Goal: Task Accomplishment & Management: Manage account settings

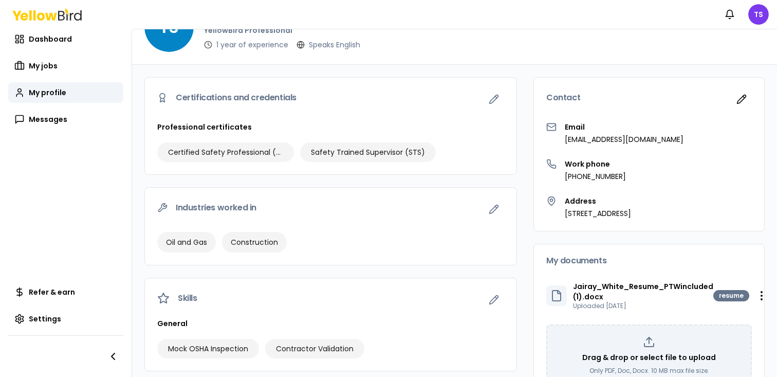
scroll to position [41, 0]
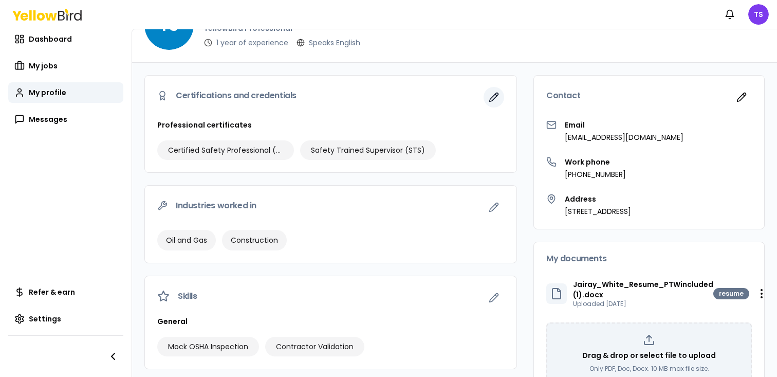
click at [496, 100] on icon "button" at bounding box center [494, 97] width 10 height 10
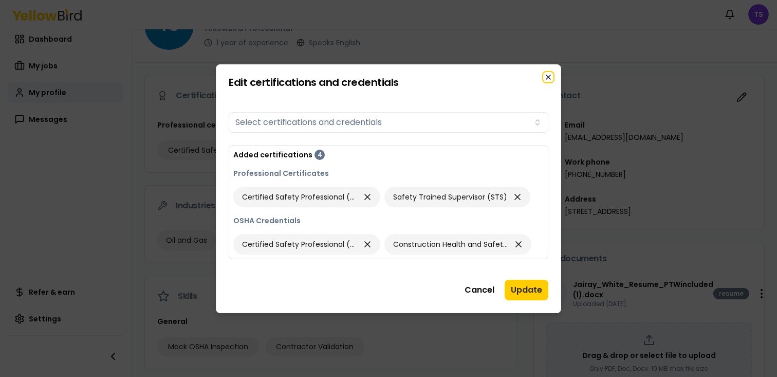
click at [544, 78] on icon "button" at bounding box center [548, 77] width 8 height 8
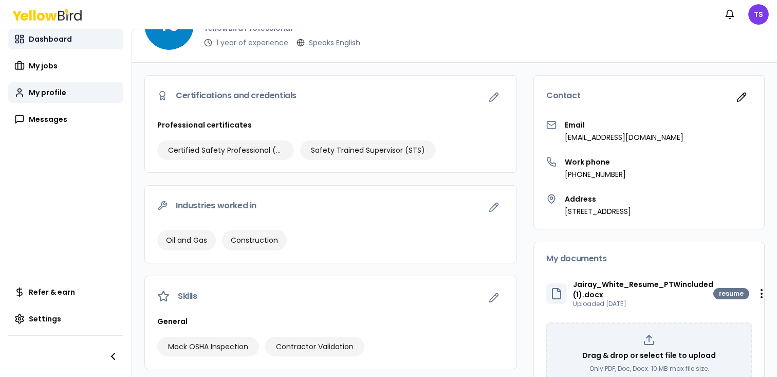
click at [43, 43] on span "Dashboard" at bounding box center [50, 39] width 43 height 10
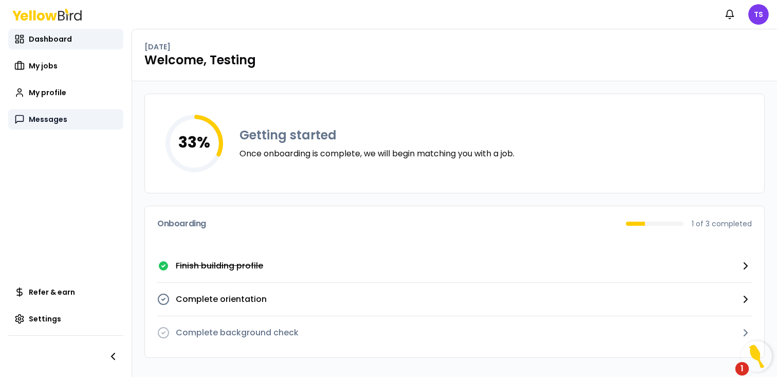
click at [47, 115] on span "Messages" at bounding box center [48, 119] width 39 height 10
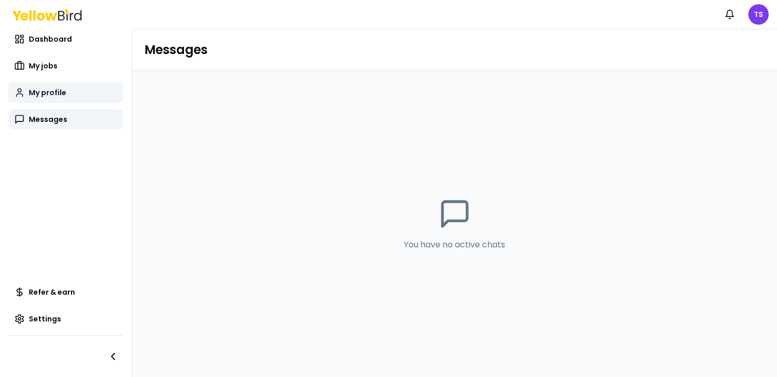
click at [54, 96] on span "My profile" at bounding box center [48, 92] width 38 height 10
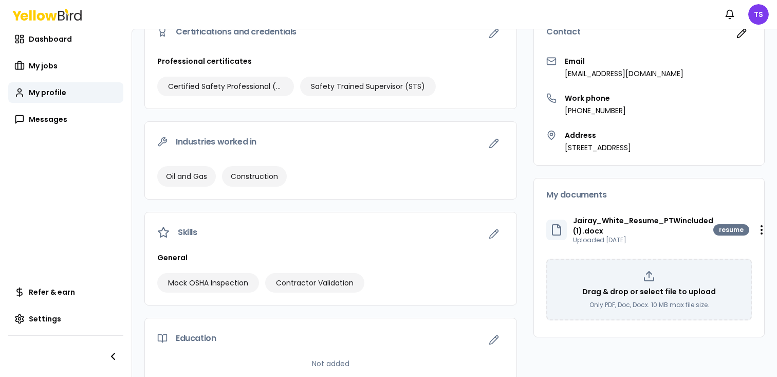
scroll to position [112, 0]
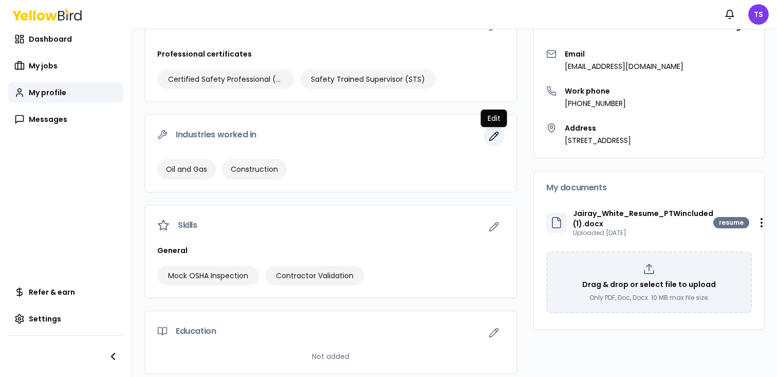
click at [495, 134] on icon "button" at bounding box center [494, 136] width 9 height 9
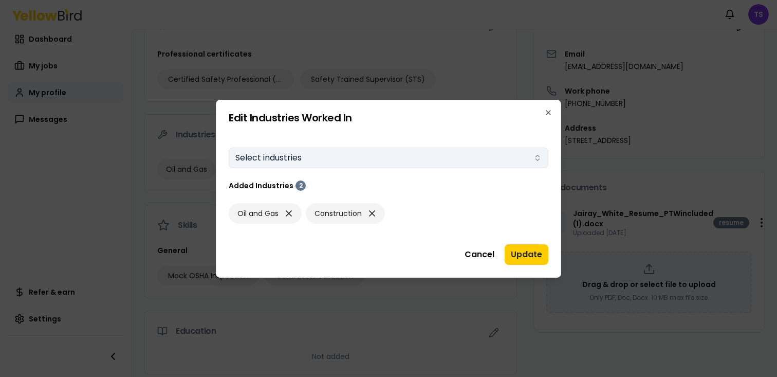
click at [467, 158] on button "Select industries" at bounding box center [389, 158] width 320 height 21
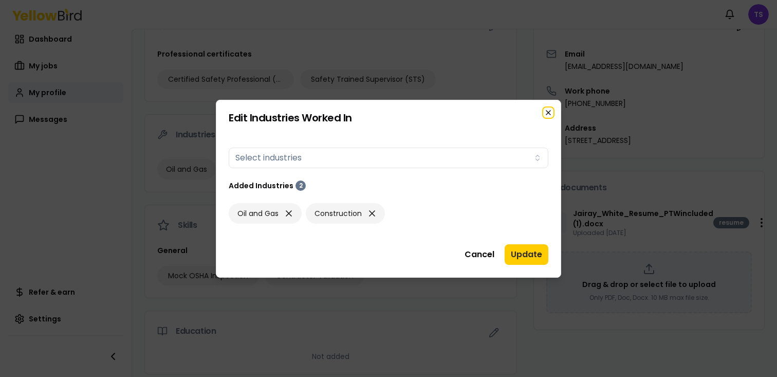
click at [548, 112] on icon "button" at bounding box center [548, 112] width 8 height 8
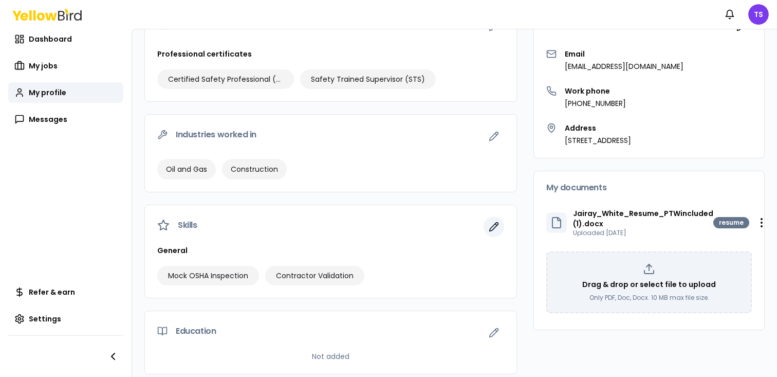
click at [503, 225] on button "button" at bounding box center [494, 226] width 21 height 21
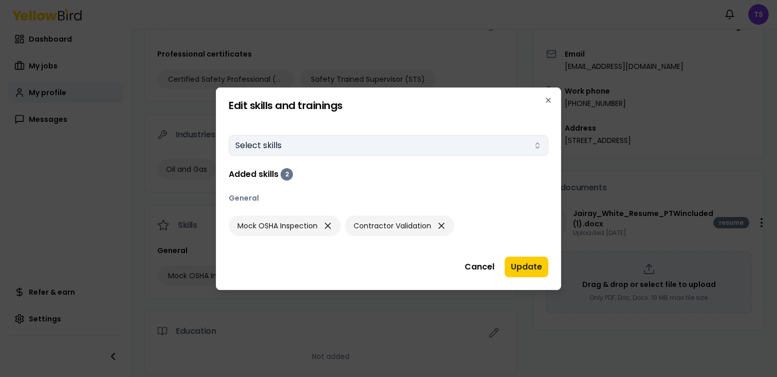
click at [497, 148] on button "Select skills" at bounding box center [389, 145] width 320 height 21
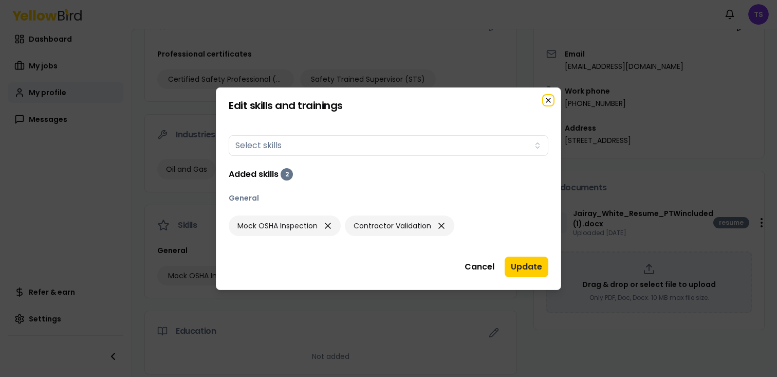
click at [551, 101] on icon "button" at bounding box center [548, 100] width 8 height 8
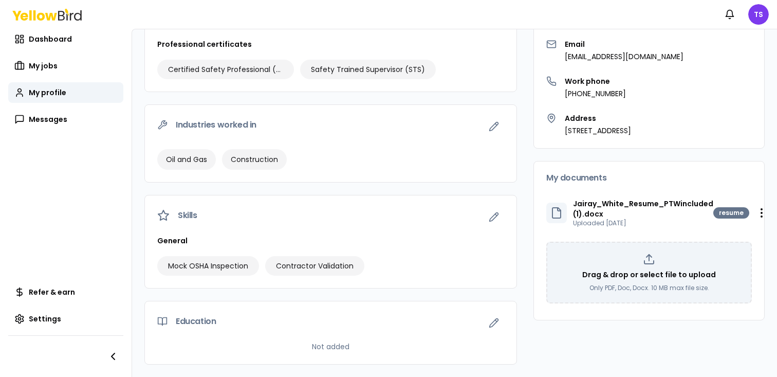
scroll to position [120, 0]
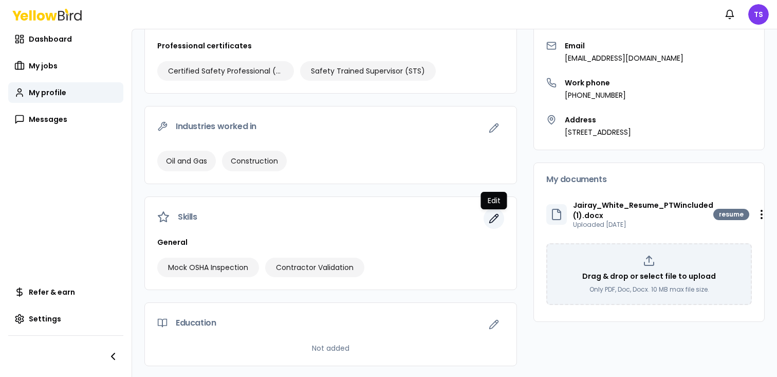
click at [495, 222] on icon "button" at bounding box center [494, 218] width 10 height 10
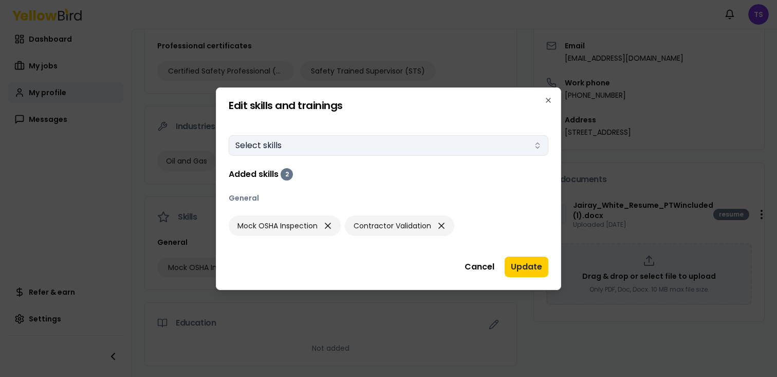
click at [460, 143] on button "Select skills" at bounding box center [389, 145] width 320 height 21
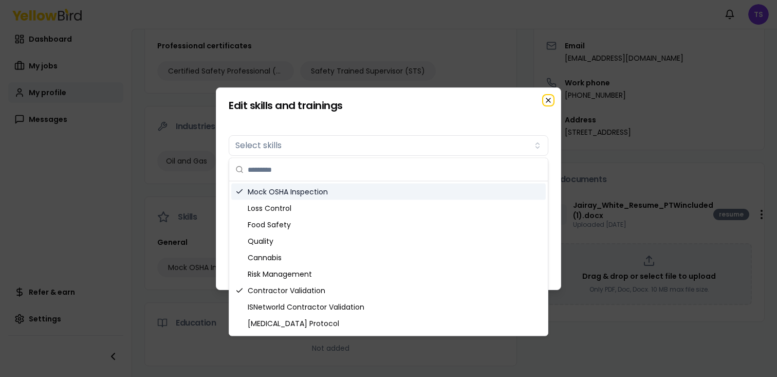
click at [547, 99] on icon "button" at bounding box center [548, 100] width 8 height 8
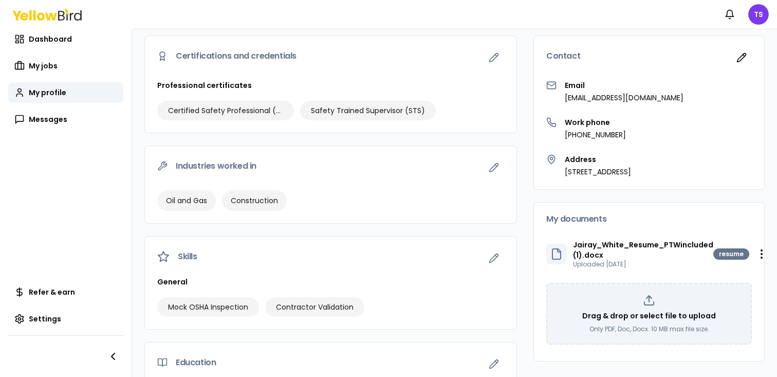
scroll to position [102, 0]
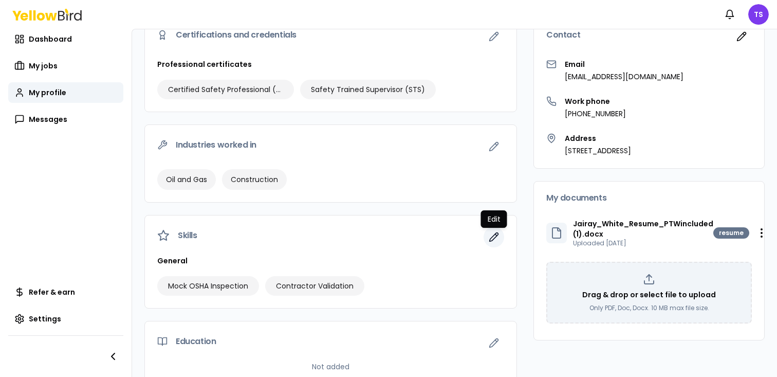
click at [500, 234] on button "button" at bounding box center [494, 237] width 21 height 21
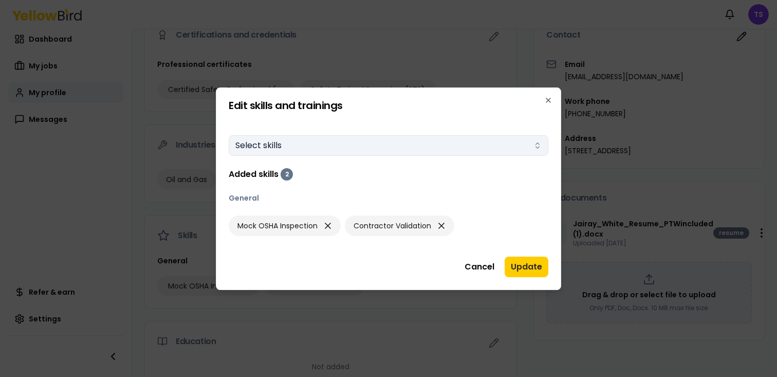
click at [442, 146] on button "Select skills" at bounding box center [389, 145] width 320 height 21
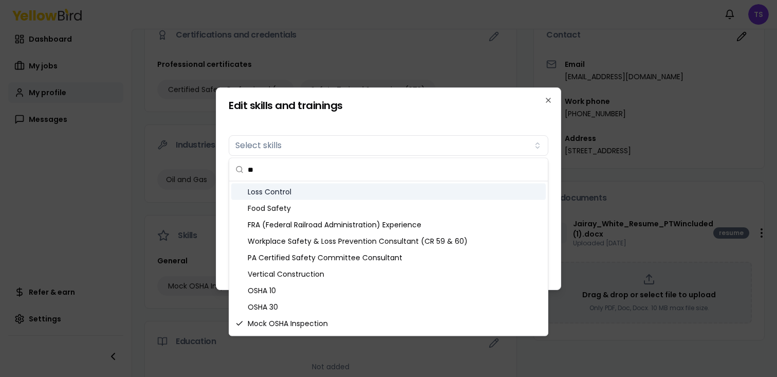
type input "*"
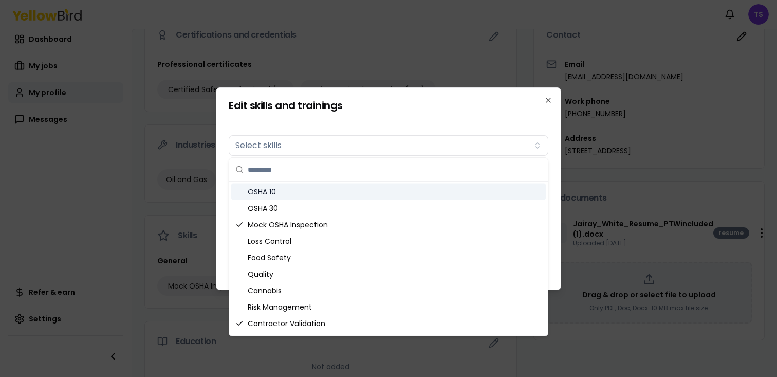
click at [512, 121] on form "Skills Select skills Added skills 2 General Mock OSHA Inspection Contractor Val…" at bounding box center [389, 184] width 320 height 130
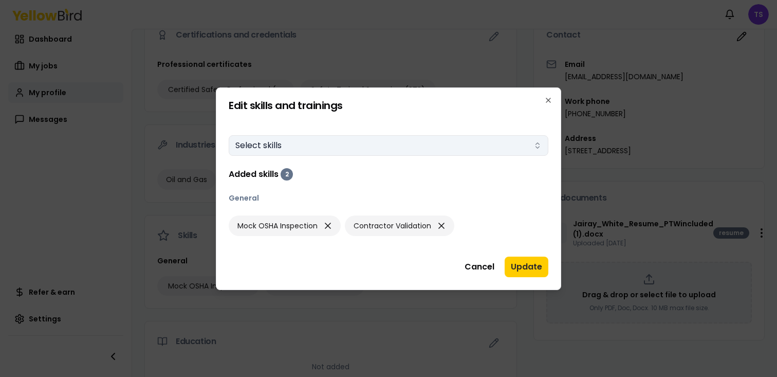
click at [483, 146] on button "Select skills" at bounding box center [389, 145] width 320 height 21
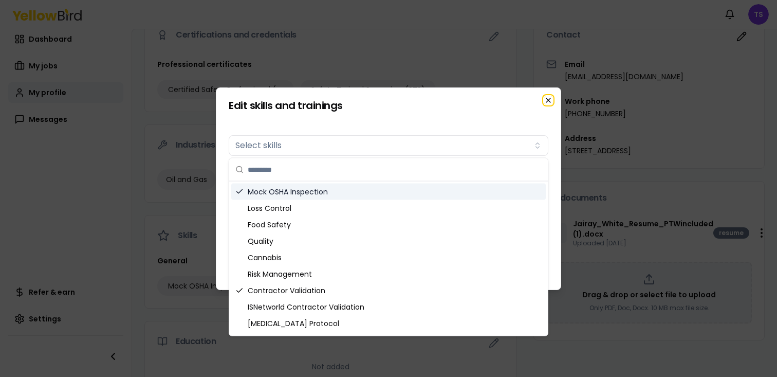
click at [546, 100] on icon "button" at bounding box center [548, 100] width 8 height 8
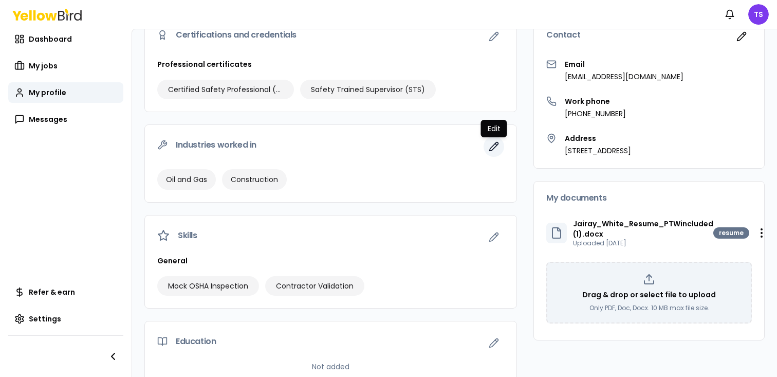
click at [496, 143] on icon "button" at bounding box center [494, 146] width 9 height 9
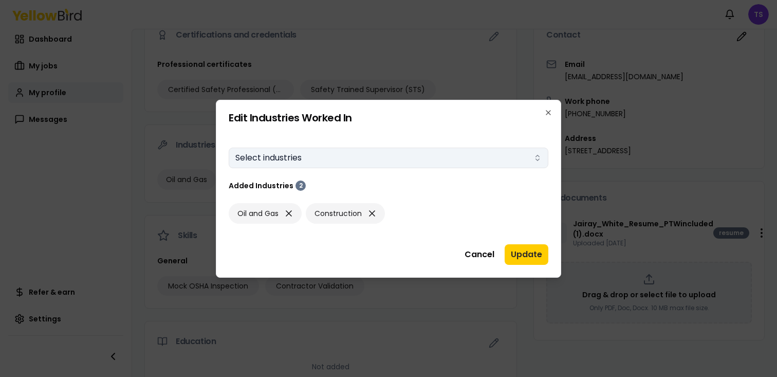
click at [496, 159] on button "Select industries" at bounding box center [389, 158] width 320 height 21
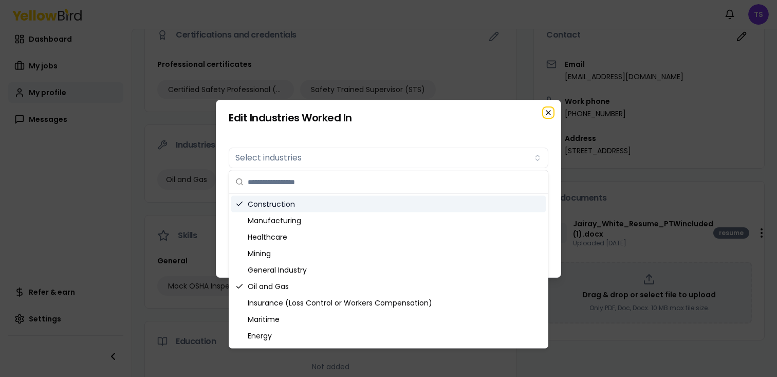
click at [546, 111] on icon "button" at bounding box center [548, 112] width 8 height 8
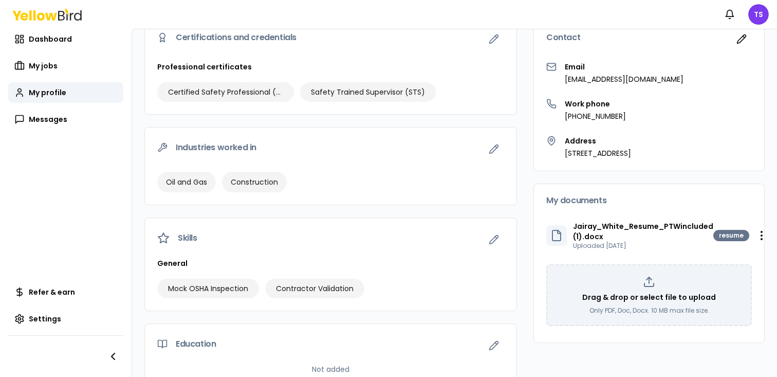
scroll to position [122, 0]
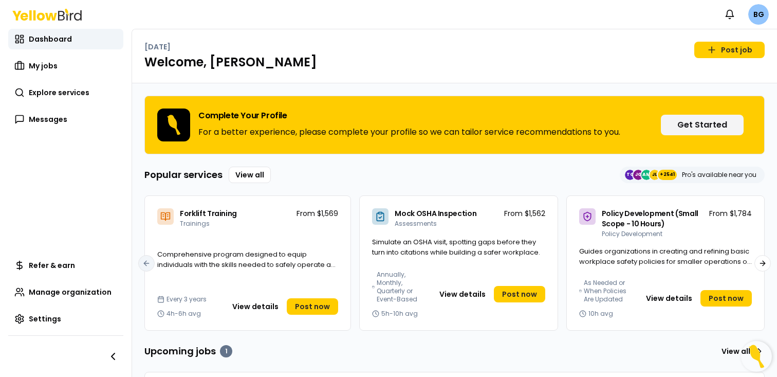
scroll to position [80, 0]
